Goal: Task Accomplishment & Management: Complete application form

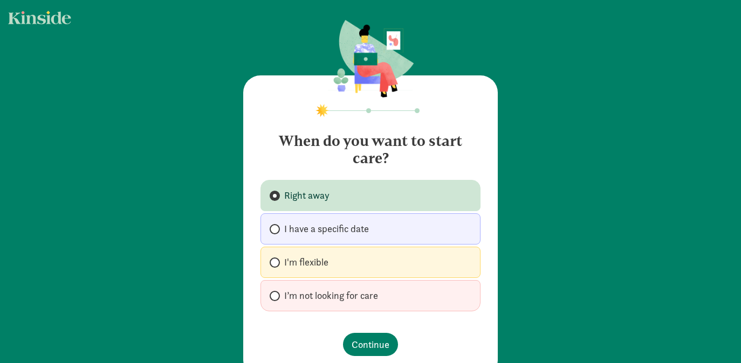
click at [389, 260] on label "I'm flexible" at bounding box center [370, 262] width 220 height 31
click at [276, 260] on input "I'm flexible" at bounding box center [272, 262] width 7 height 7
radio input "true"
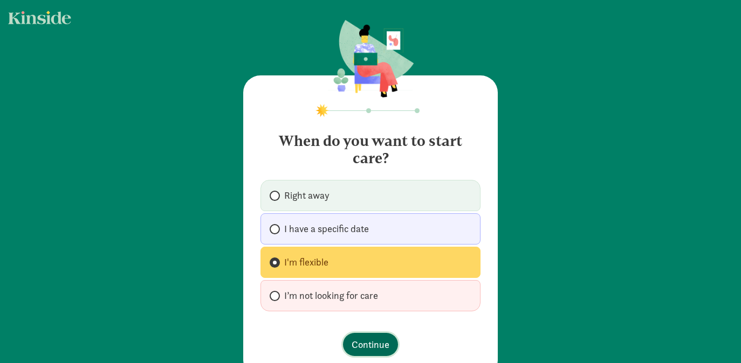
click at [364, 343] on span "Continue" at bounding box center [370, 344] width 38 height 15
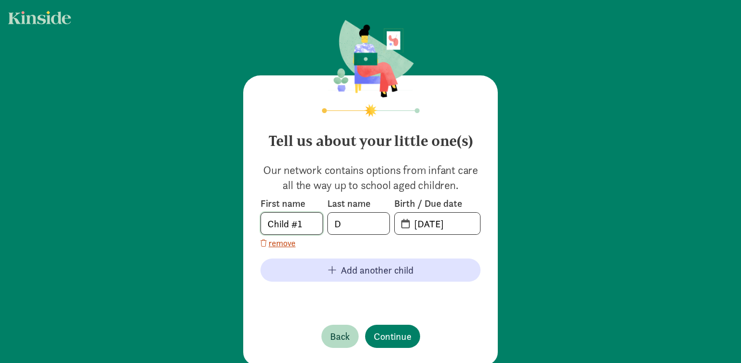
click at [307, 226] on input "Child #1" at bounding box center [291, 224] width 61 height 22
type input "C"
type input "[PERSON_NAME]"
click at [438, 223] on input "[DATE]" at bounding box center [443, 224] width 72 height 22
click at [404, 225] on span "[DATE]" at bounding box center [437, 224] width 85 height 22
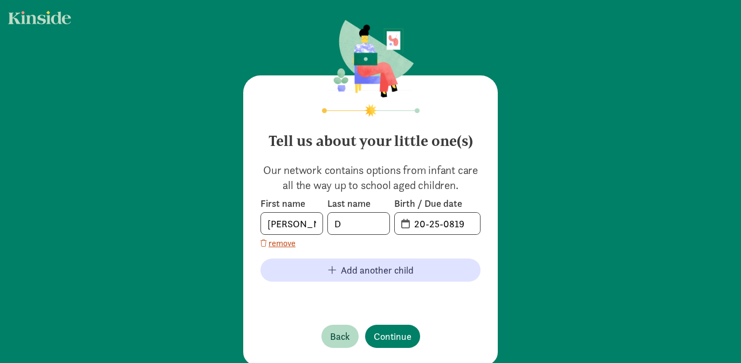
click at [404, 225] on span "20-25-0819" at bounding box center [437, 224] width 85 height 22
click at [448, 219] on input "20-25-0819" at bounding box center [443, 224] width 72 height 22
drag, startPoint x: 474, startPoint y: 223, endPoint x: 403, endPoint y: 223, distance: 71.1
click at [403, 223] on span "20-25-0819" at bounding box center [437, 224] width 85 height 22
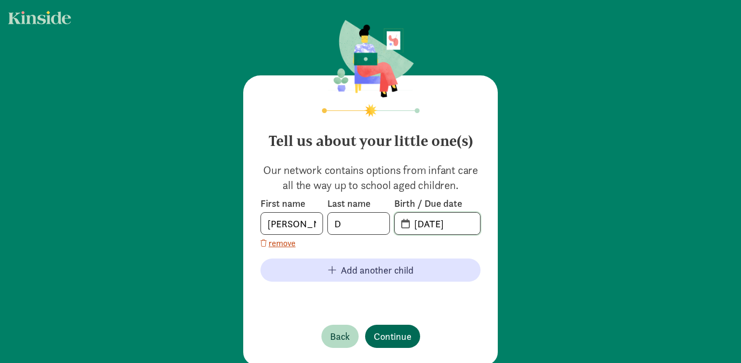
type input "[DATE]"
click at [391, 344] on button "Continue" at bounding box center [392, 336] width 55 height 23
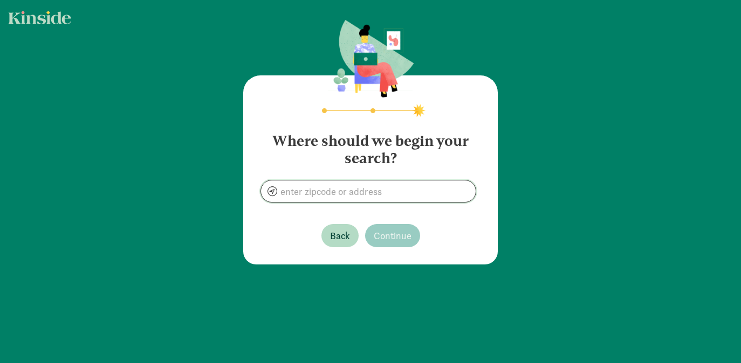
click at [409, 192] on input at bounding box center [368, 192] width 215 height 22
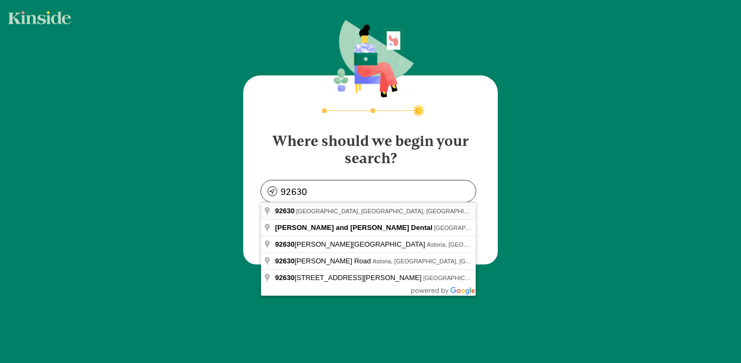
type input "[GEOGRAPHIC_DATA], [GEOGRAPHIC_DATA]"
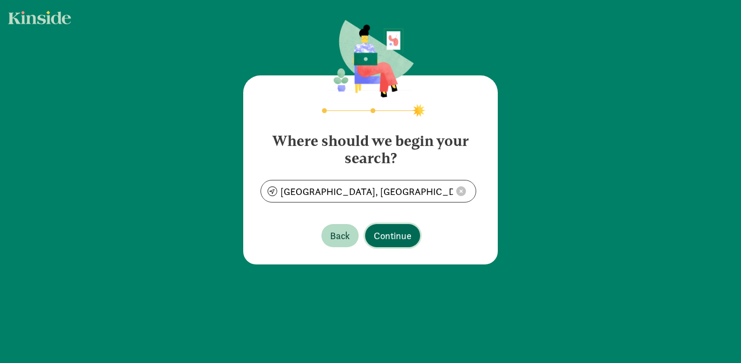
click at [386, 237] on span "Continue" at bounding box center [392, 236] width 38 height 15
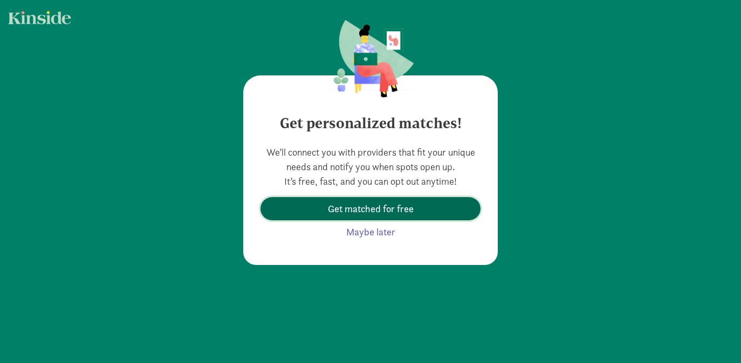
click at [398, 212] on span "Get matched for free" at bounding box center [371, 209] width 86 height 15
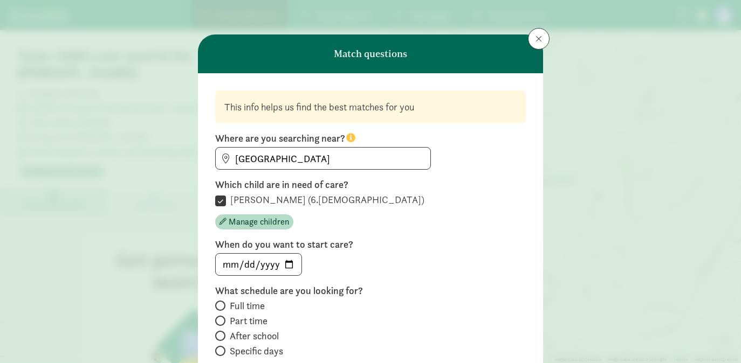
click at [251, 321] on span "Part time" at bounding box center [249, 321] width 38 height 13
click at [222, 321] on input "Part time" at bounding box center [218, 320] width 7 height 7
radio input "true"
click at [291, 265] on input "date" at bounding box center [259, 265] width 86 height 22
type input "[DATE]"
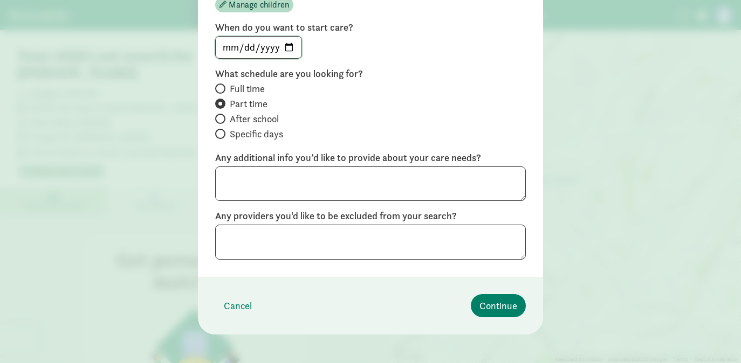
scroll to position [219, 0]
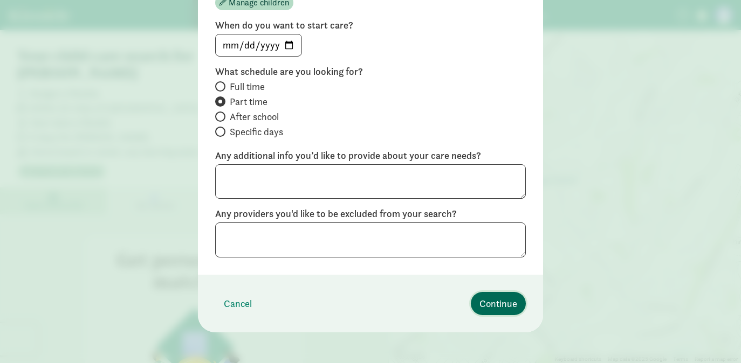
click at [509, 307] on span "Continue" at bounding box center [498, 303] width 38 height 15
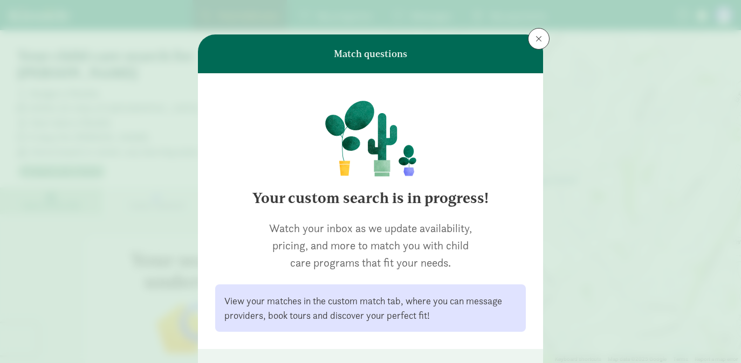
scroll to position [78, 0]
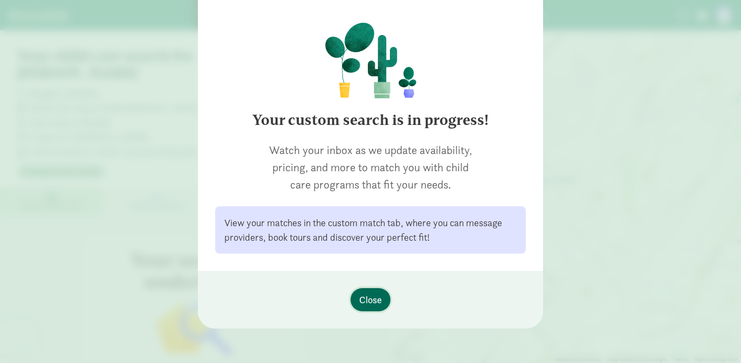
click at [376, 300] on span "Close" at bounding box center [370, 300] width 23 height 15
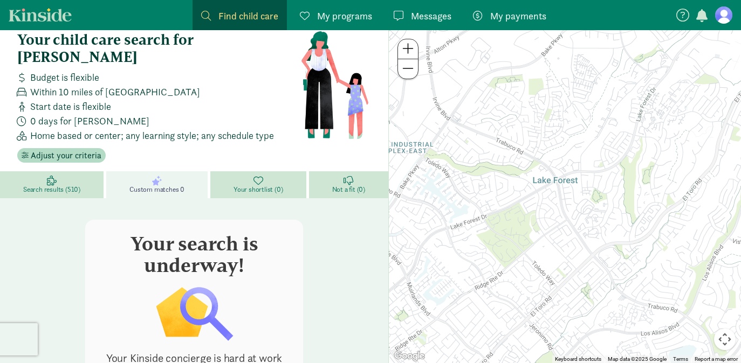
scroll to position [0, 0]
